Goal: Task Accomplishment & Management: Use online tool/utility

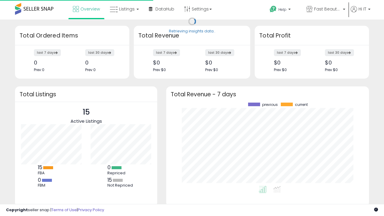
scroll to position [83, 191]
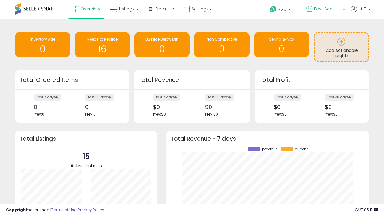
click at [325, 10] on span "Fast Beauty ([GEOGRAPHIC_DATA])" at bounding box center [327, 9] width 27 height 6
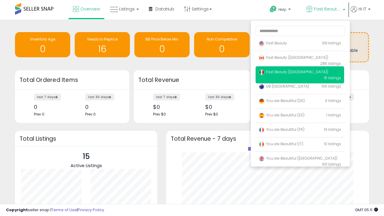
click at [300, 73] on span "Fast Beauty ([GEOGRAPHIC_DATA])" at bounding box center [294, 71] width 70 height 5
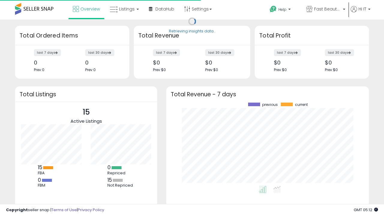
scroll to position [83, 191]
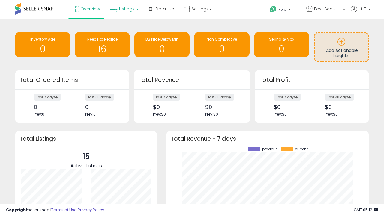
click at [124, 9] on span "Listings" at bounding box center [127, 9] width 16 height 6
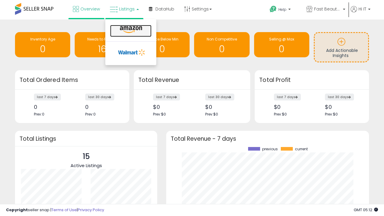
click at [130, 30] on icon at bounding box center [131, 30] width 26 height 8
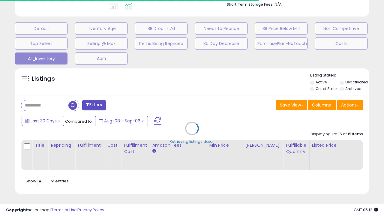
scroll to position [0, 5]
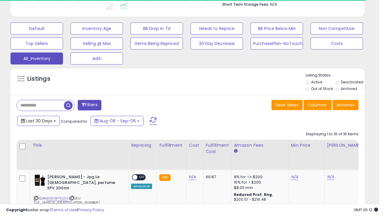
click at [38, 120] on span "Last 30 Days" at bounding box center [39, 121] width 26 height 6
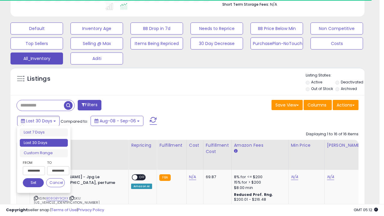
click at [44, 143] on li "Last 30 Days" at bounding box center [44, 143] width 48 height 8
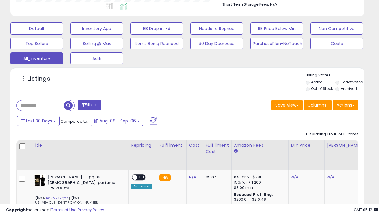
scroll to position [123, 205]
click at [346, 104] on button "Actions" at bounding box center [346, 105] width 26 height 10
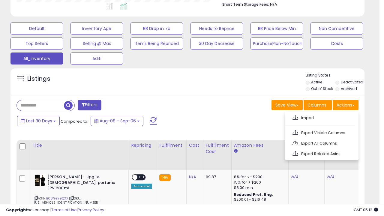
click at [321, 143] on link "Export All Columns" at bounding box center [322, 143] width 66 height 9
